Goal: Register for event/course

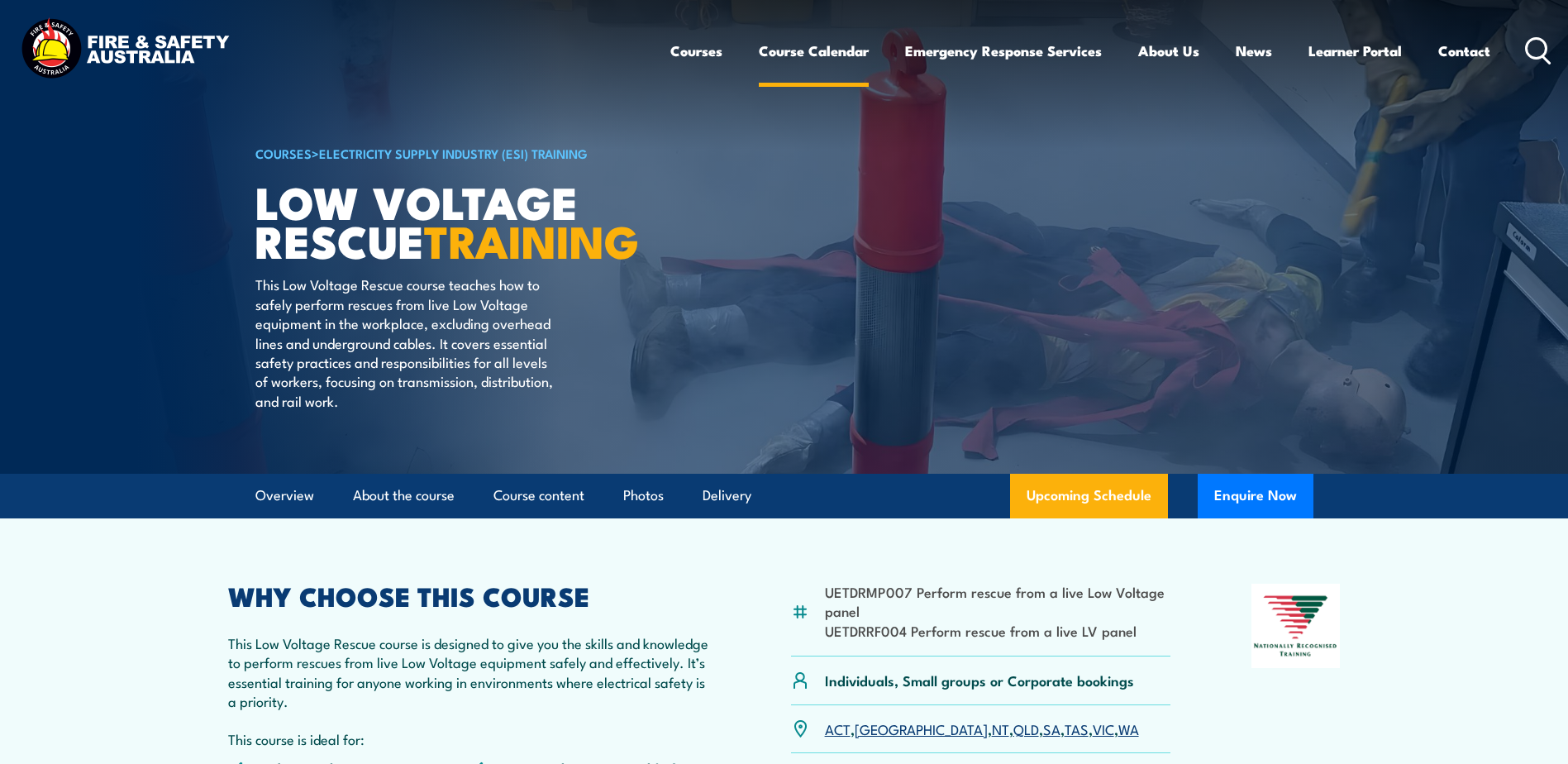
click at [820, 43] on link "Course Calendar" at bounding box center [813, 50] width 110 height 44
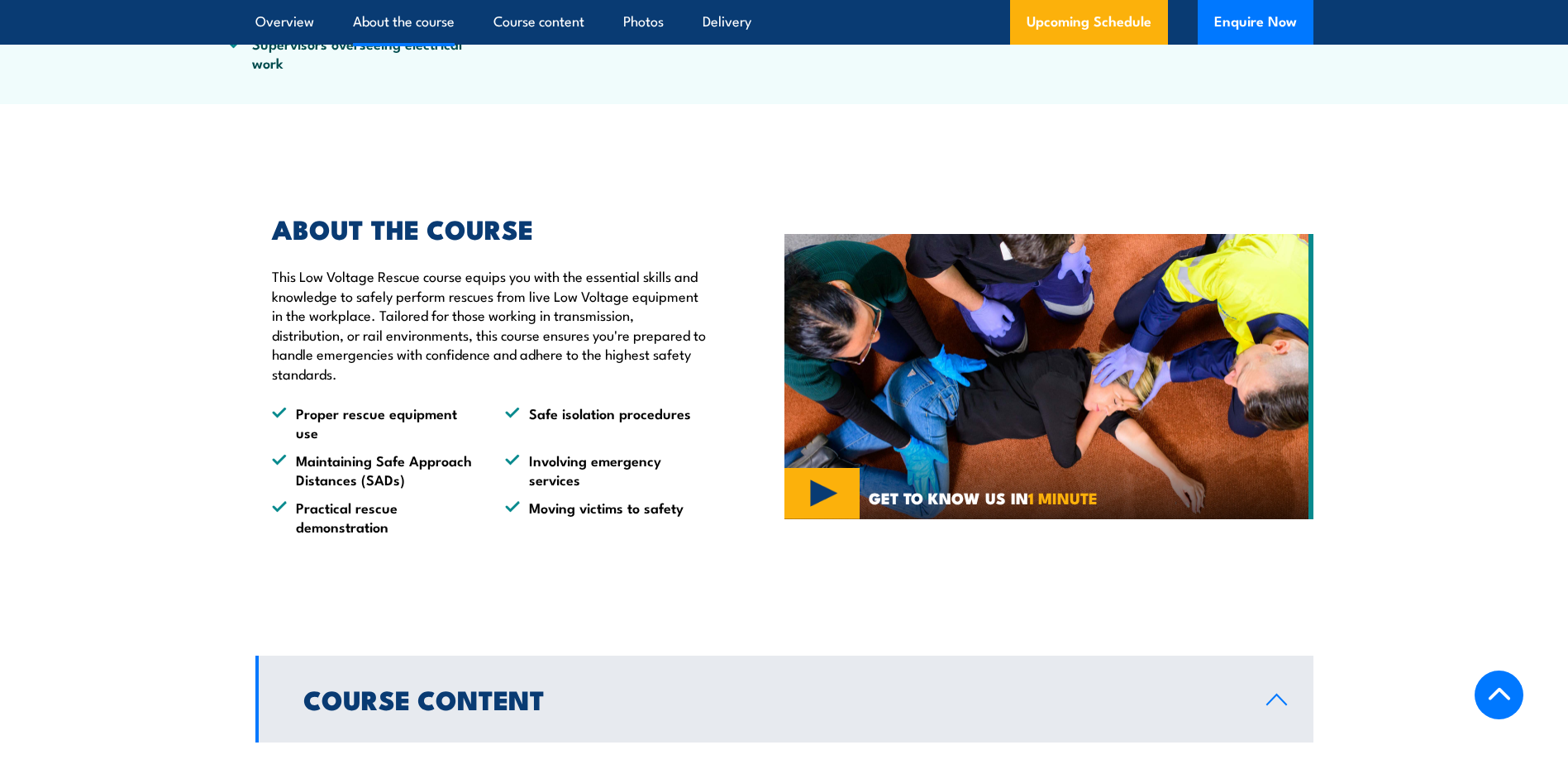
scroll to position [952, 0]
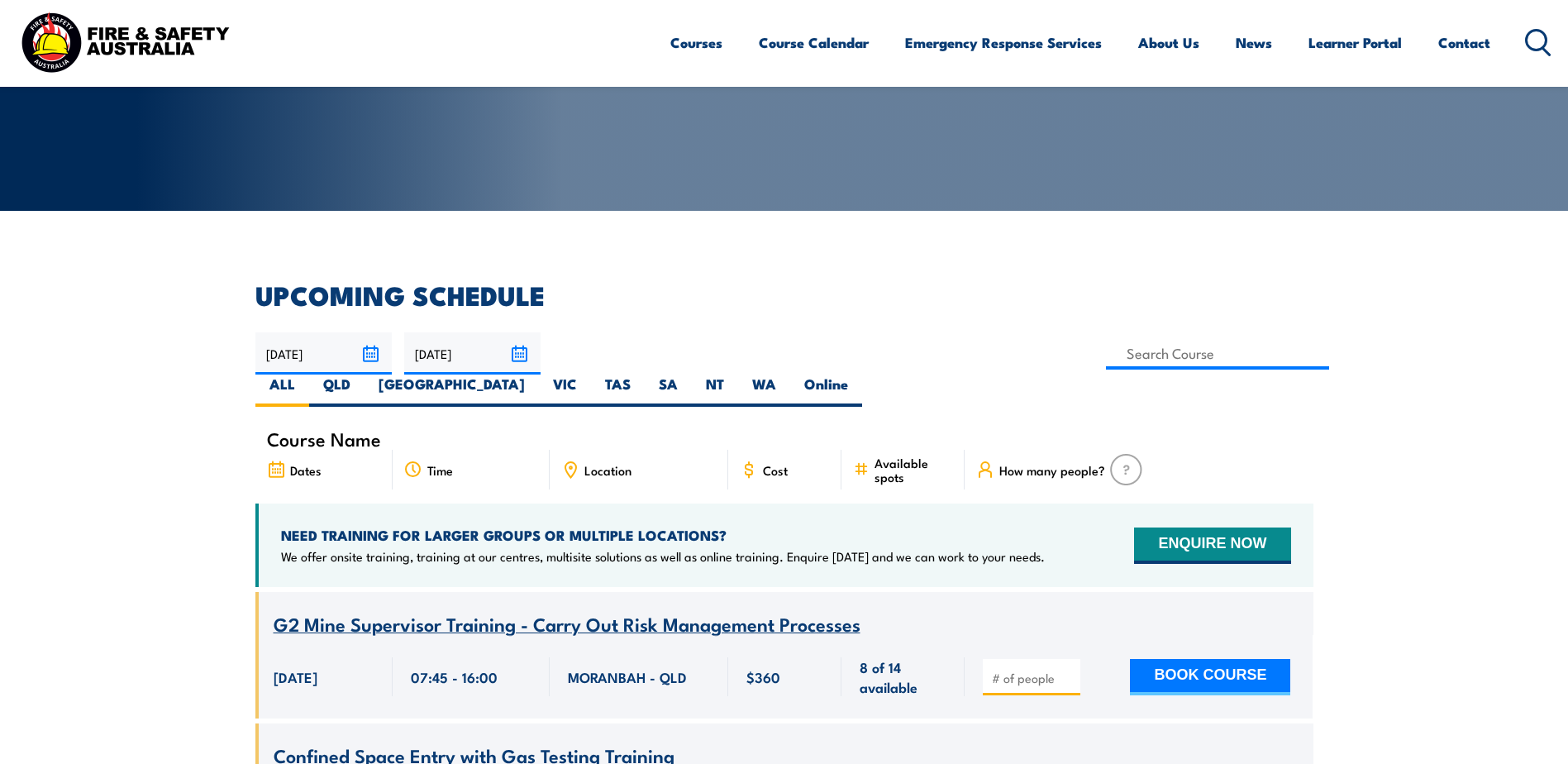
scroll to position [330, 0]
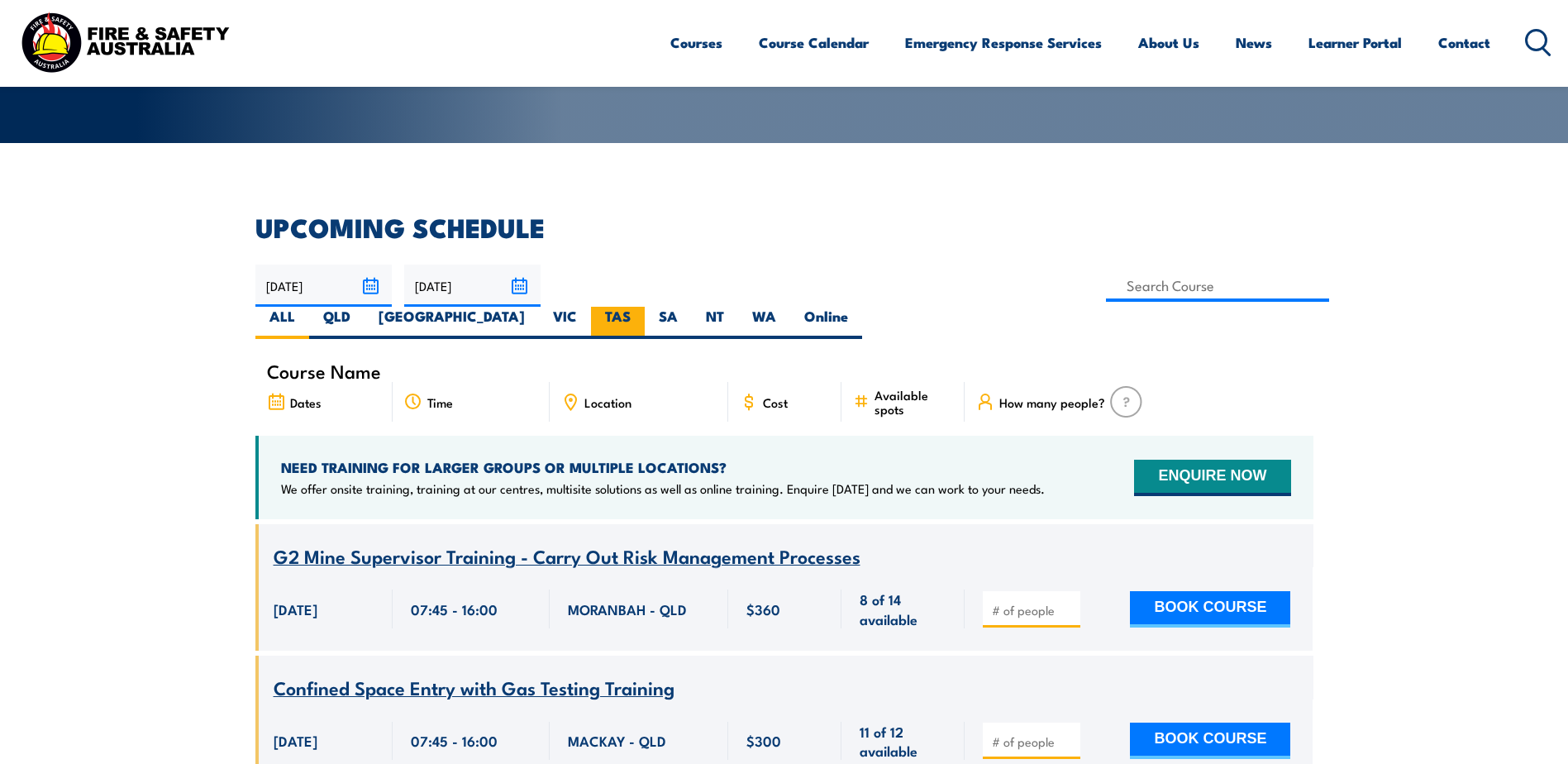
click at [645, 307] on label "TAS" at bounding box center [617, 322] width 53 height 32
click at [642, 307] on input "TAS" at bounding box center [635, 312] width 11 height 11
radio input "true"
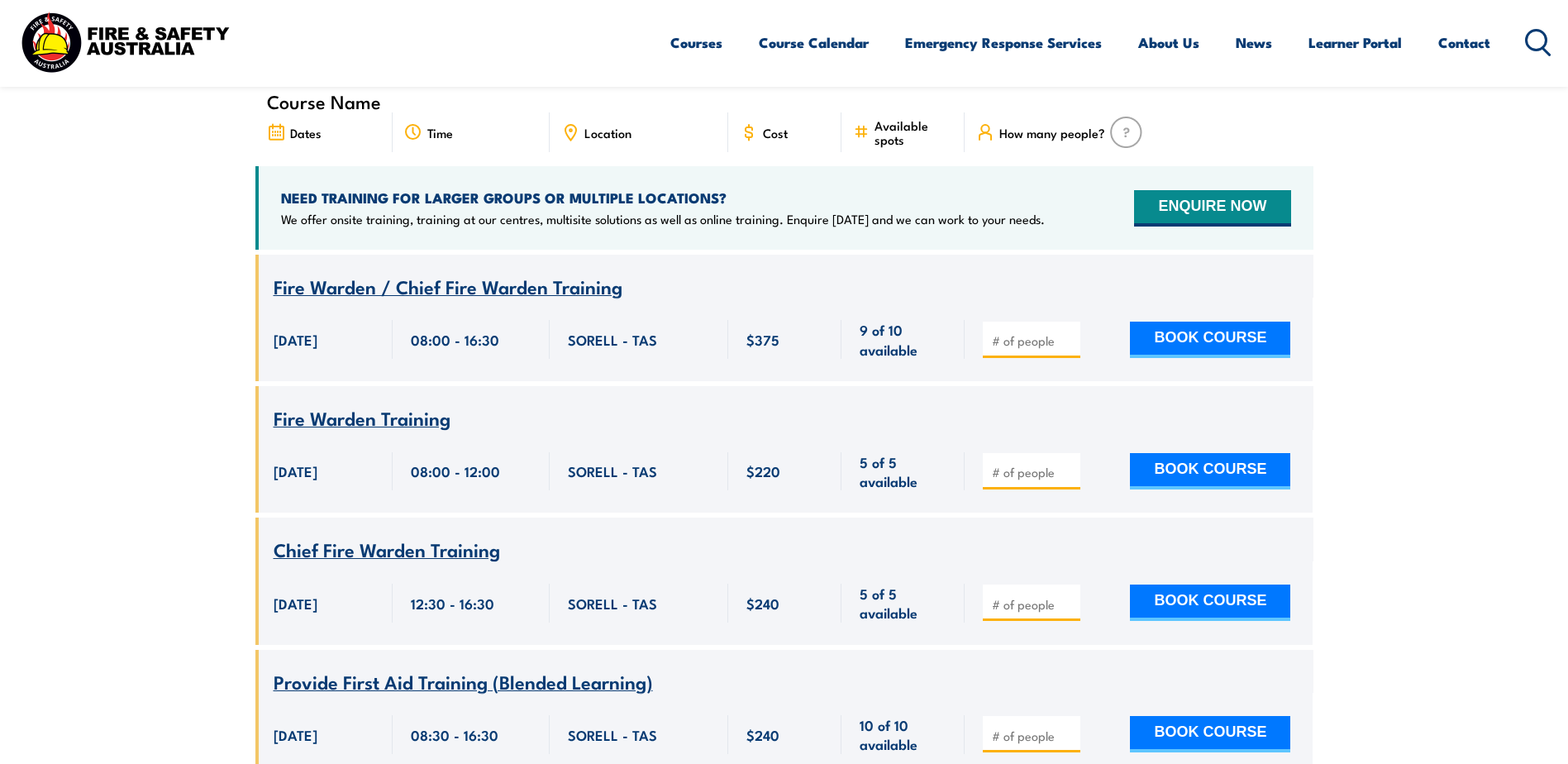
scroll to position [463, 0]
